Goal: Transaction & Acquisition: Purchase product/service

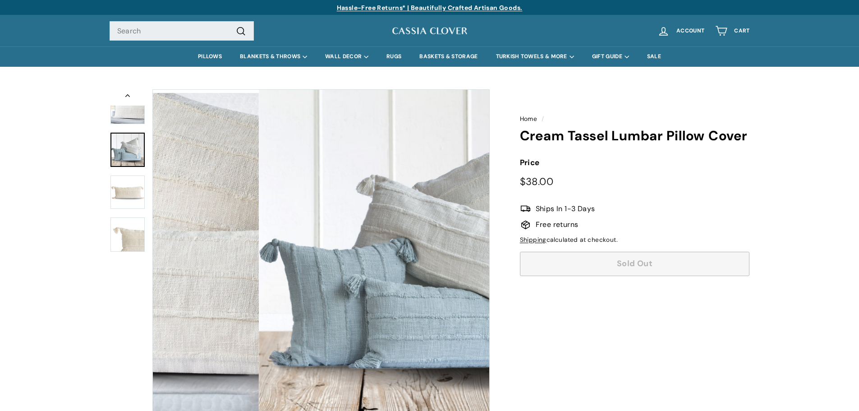
click at [134, 153] on img at bounding box center [127, 150] width 34 height 34
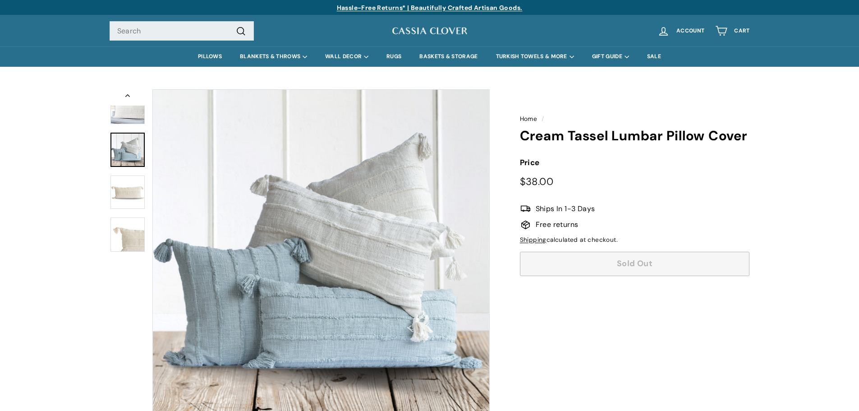
click at [131, 180] on img at bounding box center [127, 192] width 34 height 34
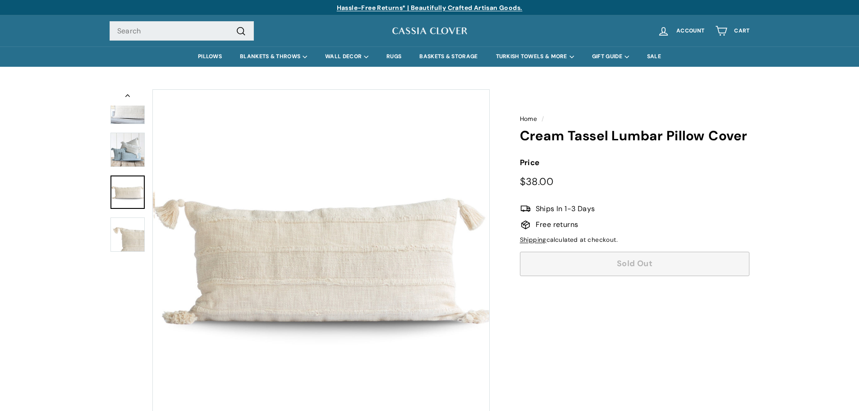
click at [126, 231] on img at bounding box center [127, 234] width 34 height 34
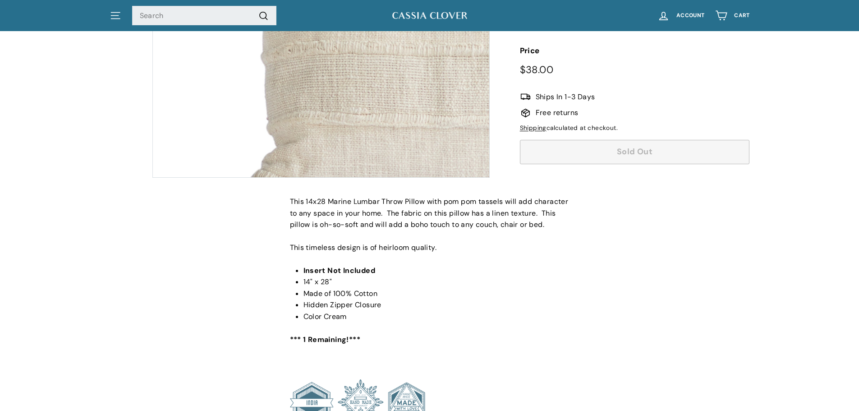
scroll to position [260, 0]
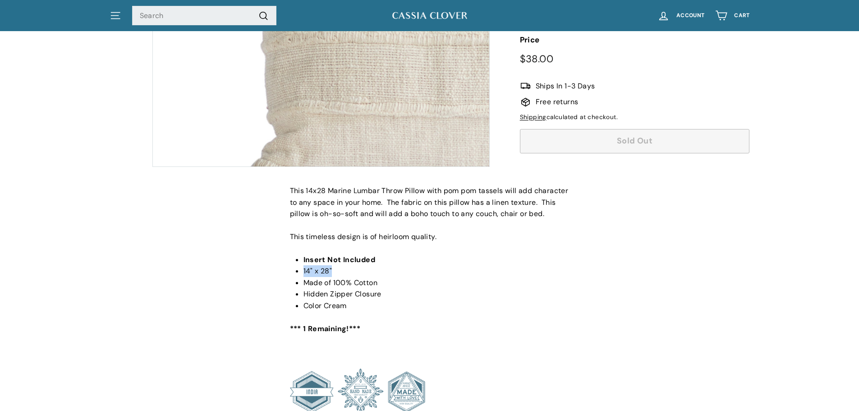
drag, startPoint x: 304, startPoint y: 283, endPoint x: 334, endPoint y: 282, distance: 29.3
click at [334, 277] on li "14" x 28"" at bounding box center [436, 271] width 266 height 12
copy span "14" x 28""
click at [181, 13] on input "Search" at bounding box center [204, 16] width 144 height 20
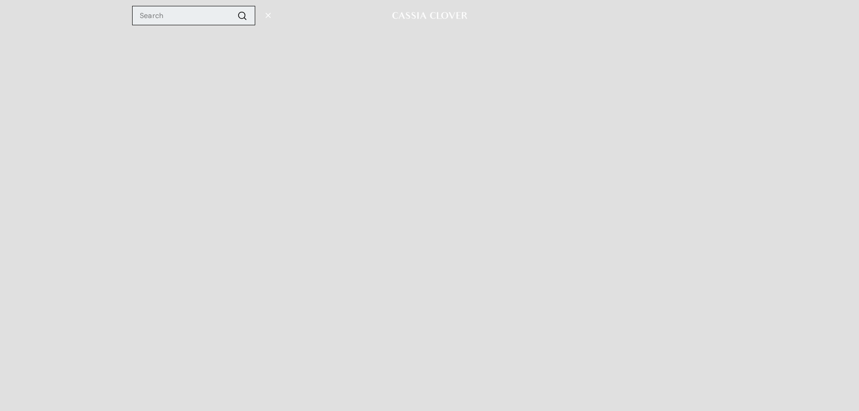
paste input "14" x 28""
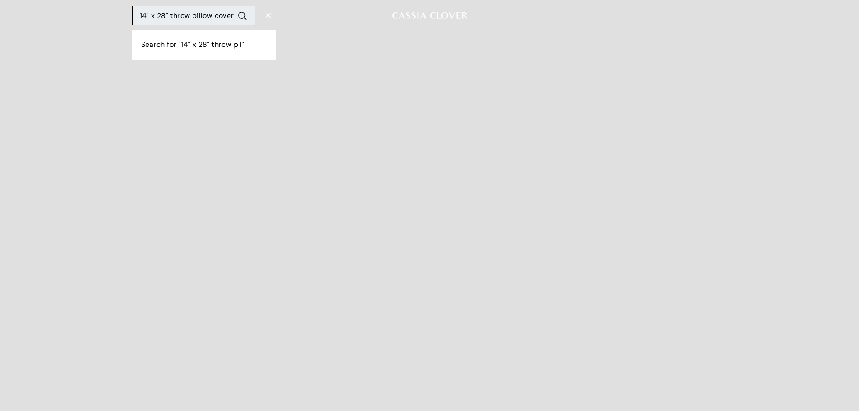
type input "14" x 28" throw pillow cover"
click at [234, 9] on button ".cls-1{fill:none;stroke:#000;stroke-miterlimit:10;stroke-width:2px} Search" at bounding box center [242, 15] width 17 height 13
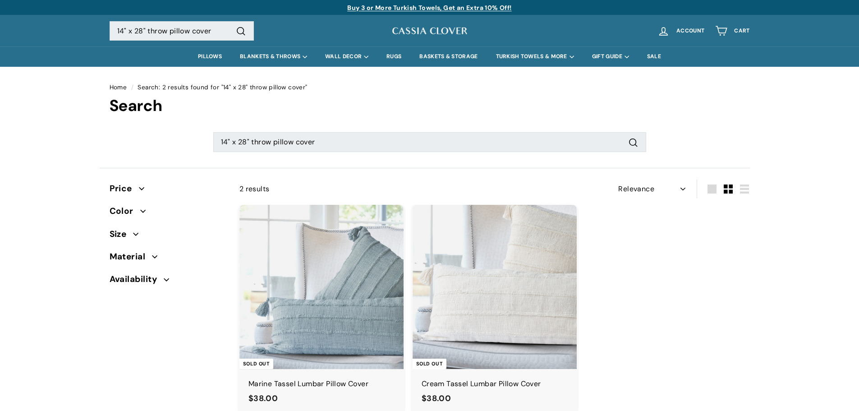
select select "relevance"
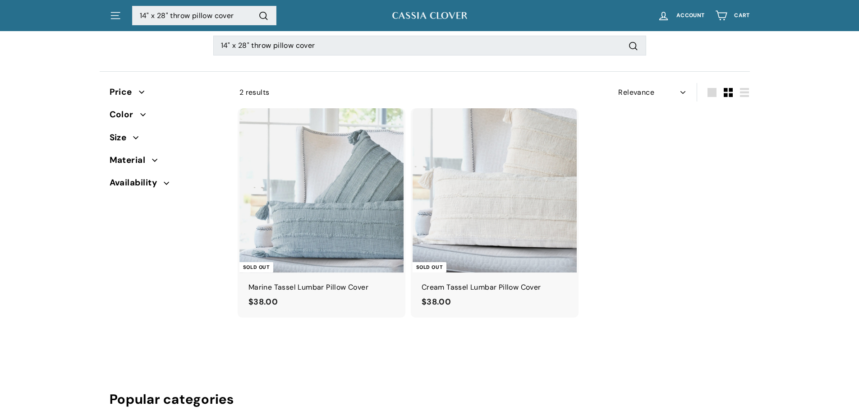
scroll to position [100, 0]
